Goal: Navigation & Orientation: Find specific page/section

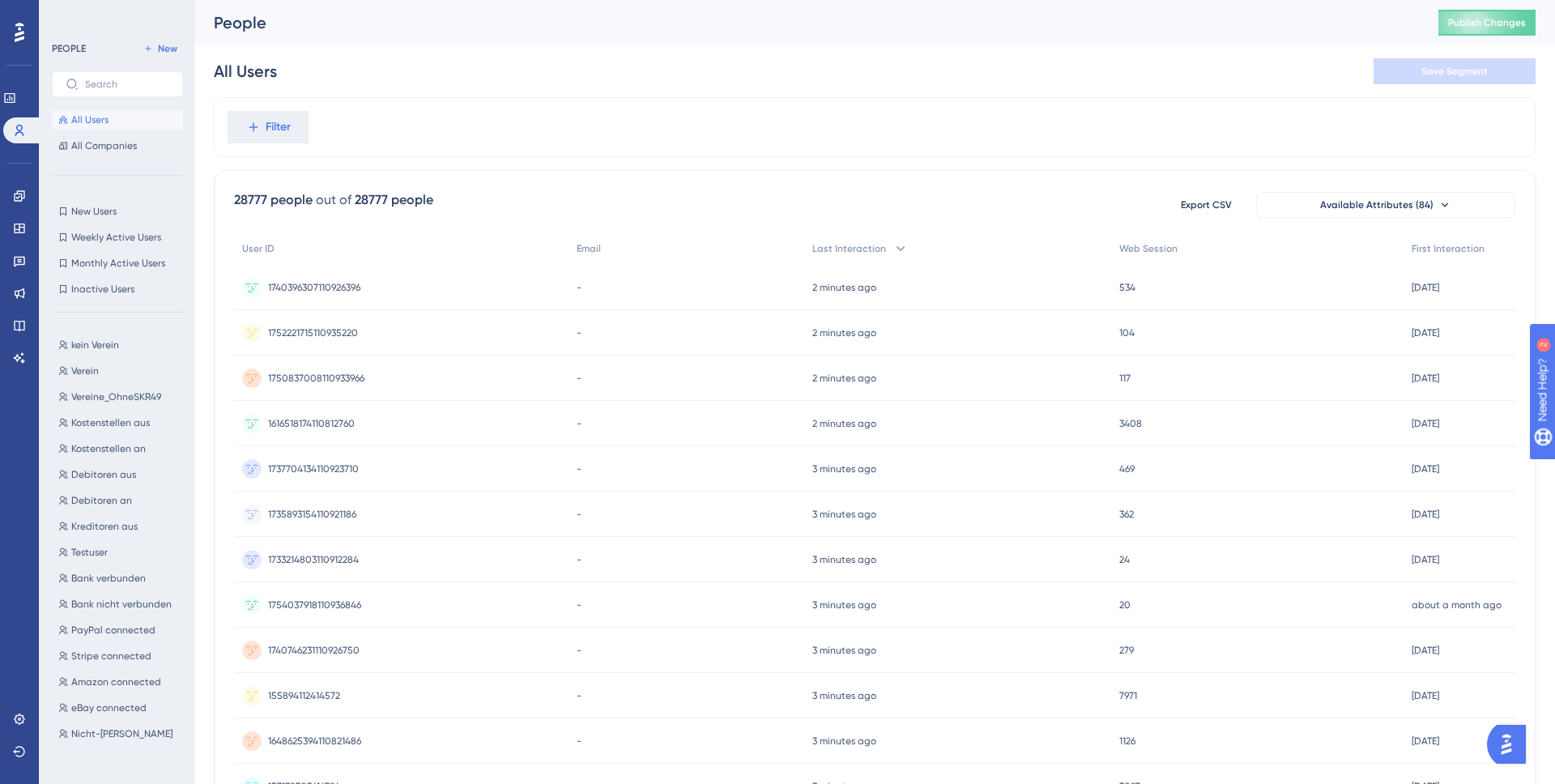
scroll to position [633, 0]
click at [22, 190] on icon at bounding box center [19, 195] width 13 height 13
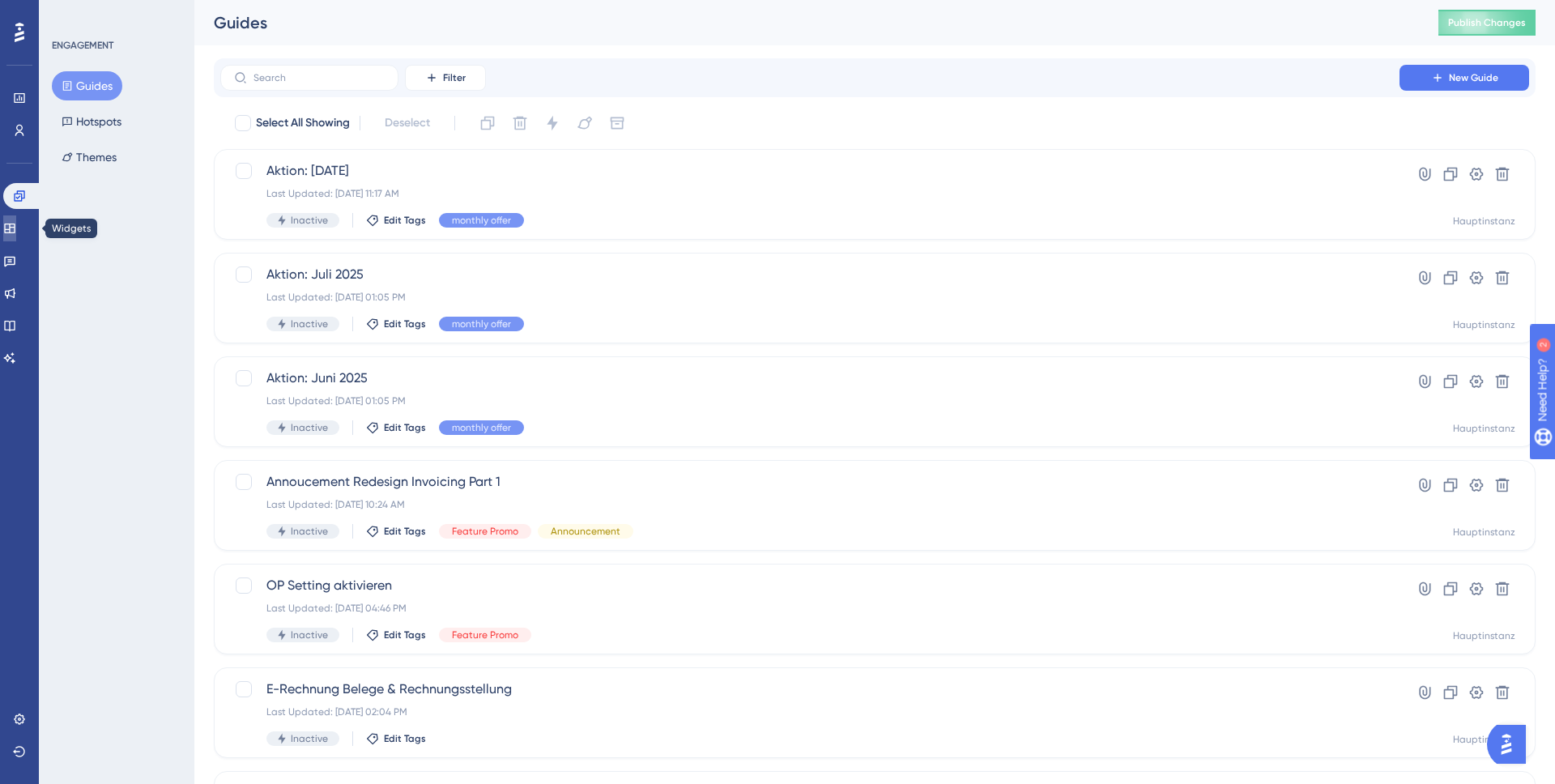
click at [14, 226] on icon at bounding box center [9, 228] width 11 height 10
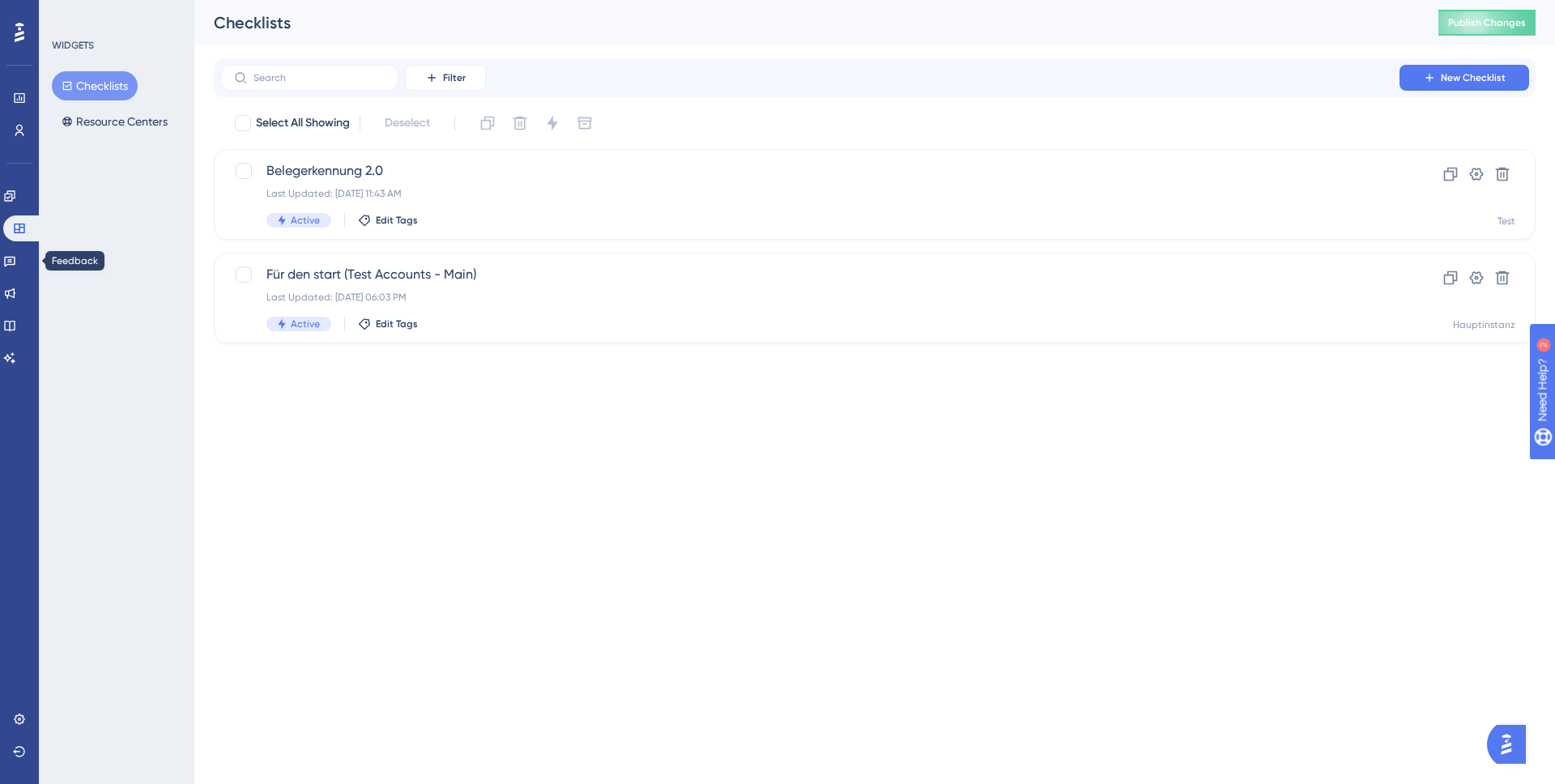
click at [9, 273] on div "Engagement Widgets Feedback Product Updates Knowledge Base AI Assistant" at bounding box center [20, 277] width 33 height 188
click at [12, 269] on link at bounding box center [10, 260] width 13 height 26
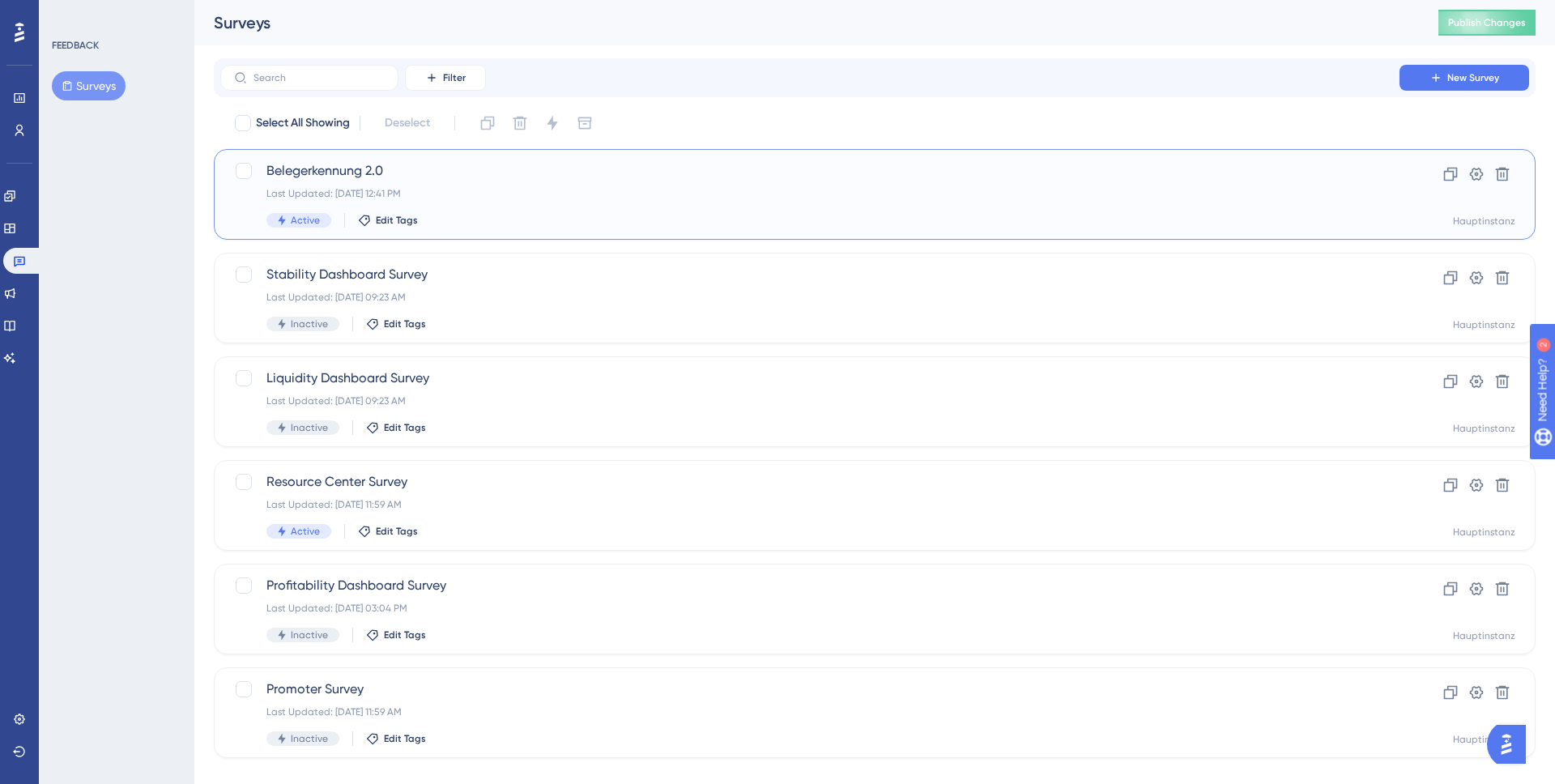
click at [479, 195] on div "Last Updated: [DATE] 12:41 PM" at bounding box center [810, 194] width 1086 height 13
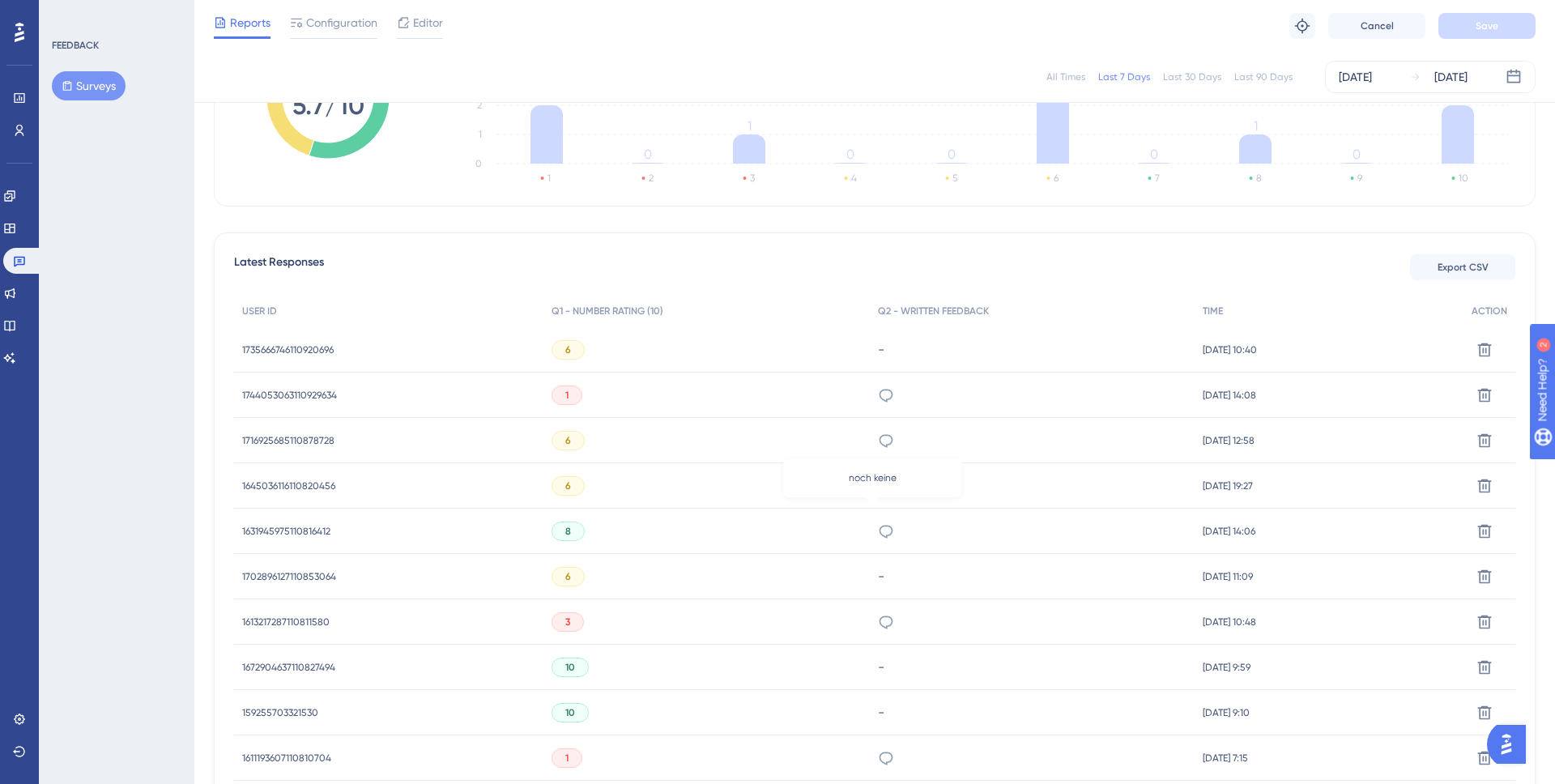
scroll to position [449, 0]
